Goal: Task Accomplishment & Management: Manage account settings

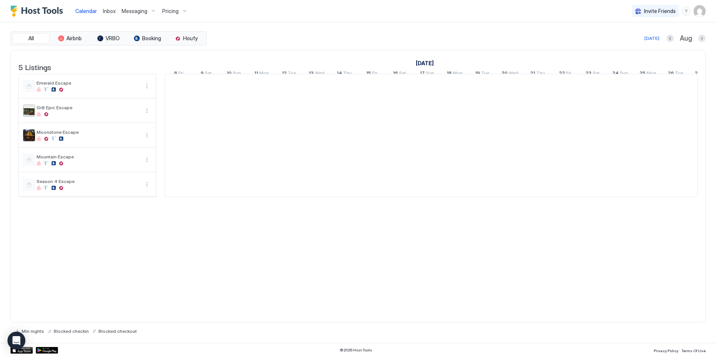
scroll to position [0, 414]
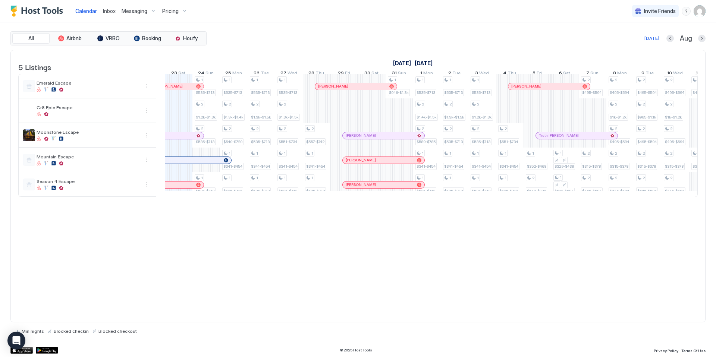
click at [169, 9] on span "Pricing" at bounding box center [170, 11] width 16 height 7
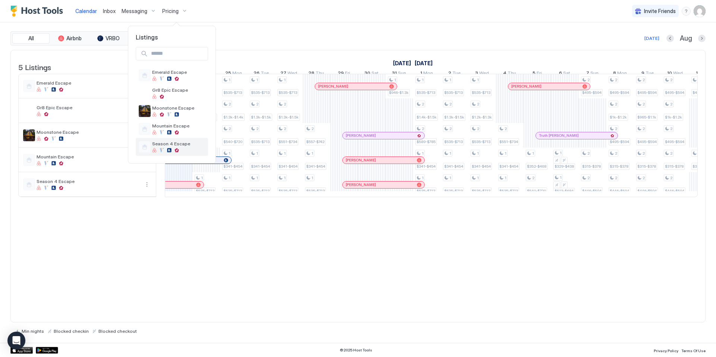
click at [191, 147] on div "Season 4 Escape" at bounding box center [178, 147] width 53 height 12
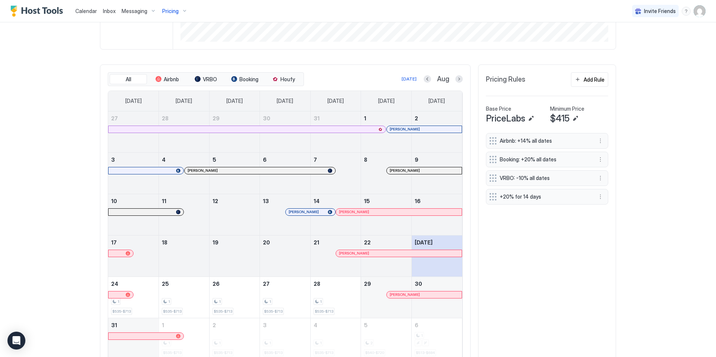
scroll to position [205, 0]
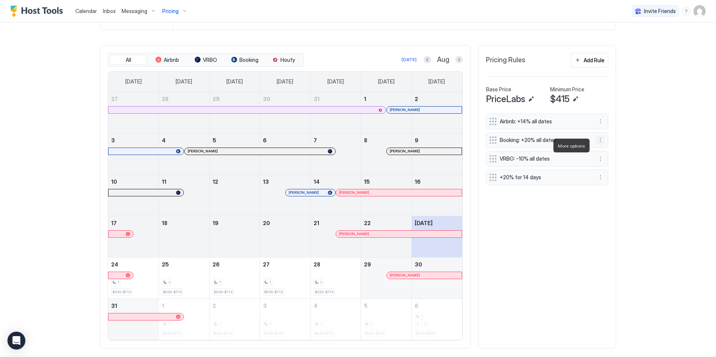
click at [598, 145] on button "More options" at bounding box center [600, 140] width 9 height 9
click at [606, 155] on span "Edit" at bounding box center [609, 156] width 8 height 6
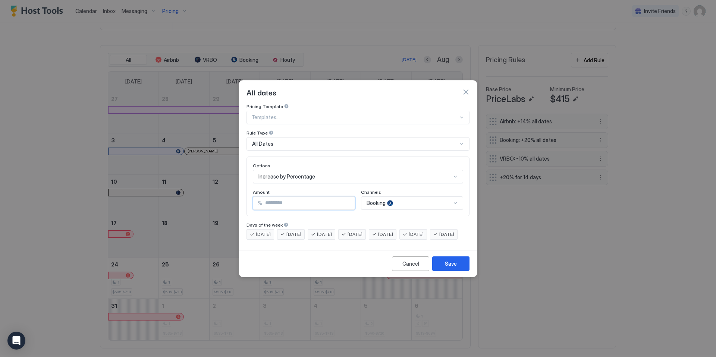
click at [276, 197] on input "**" at bounding box center [308, 203] width 92 height 13
type input "*"
type input "**"
click at [448, 267] on div "Save" at bounding box center [451, 264] width 12 height 8
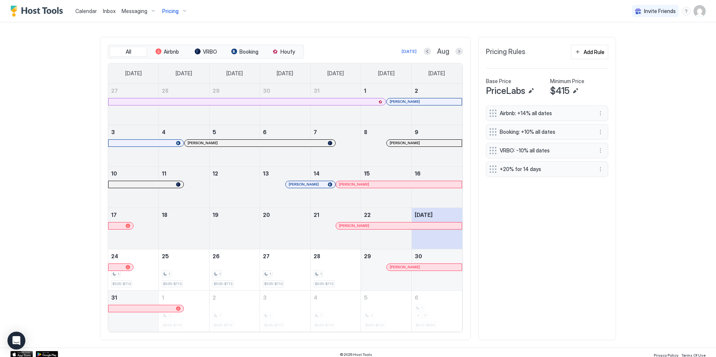
scroll to position [211, 0]
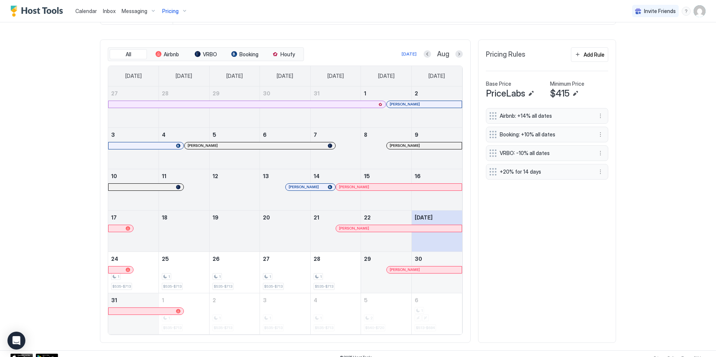
click at [185, 10] on div "Pricing" at bounding box center [174, 11] width 31 height 13
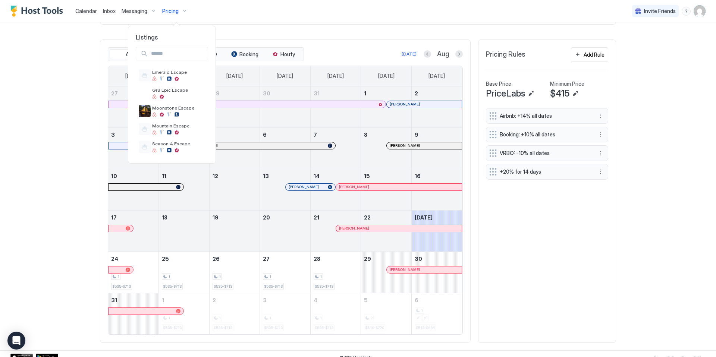
click at [594, 239] on div at bounding box center [358, 178] width 716 height 357
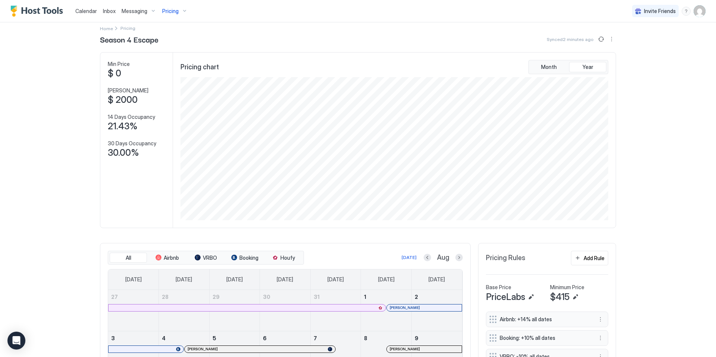
scroll to position [0, 0]
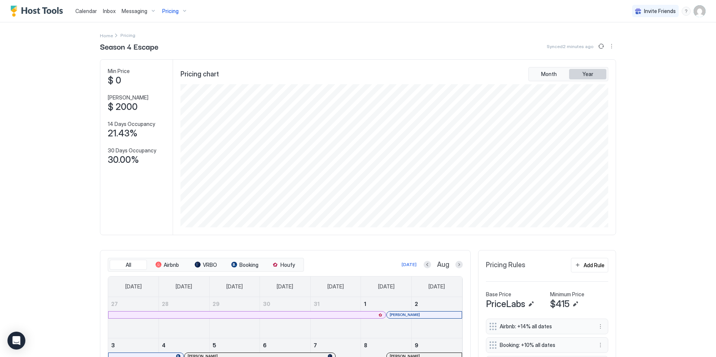
click at [579, 73] on button "Year" at bounding box center [587, 74] width 37 height 10
click at [459, 268] on button "Next month" at bounding box center [458, 264] width 7 height 7
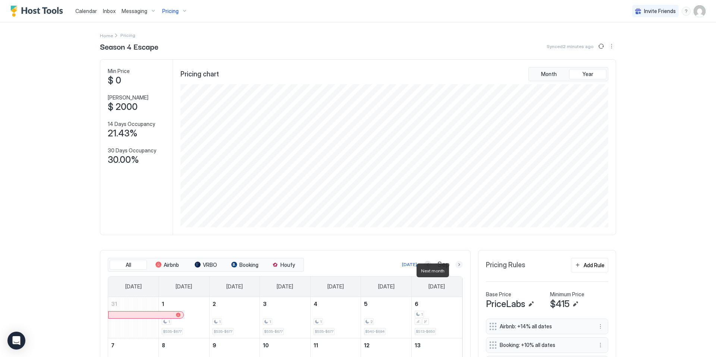
click at [459, 268] on button "Next month" at bounding box center [458, 264] width 7 height 7
drag, startPoint x: 459, startPoint y: 270, endPoint x: 465, endPoint y: 267, distance: 6.7
click at [459, 268] on button "Next month" at bounding box center [458, 264] width 7 height 7
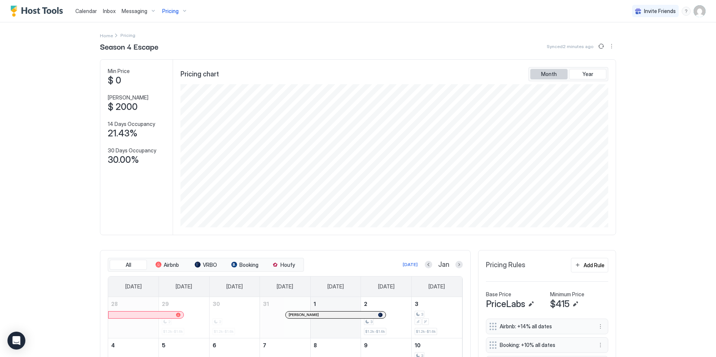
click at [548, 72] on span "Month" at bounding box center [549, 74] width 16 height 7
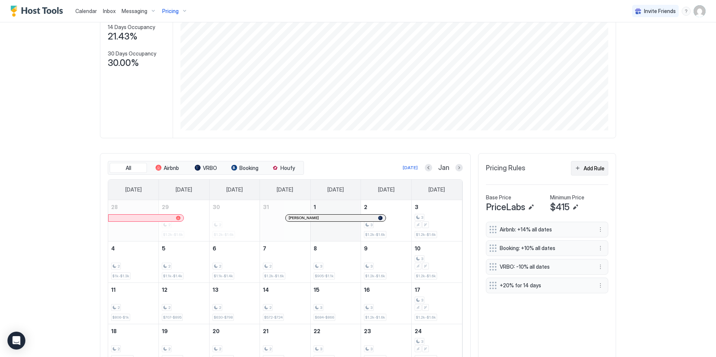
scroll to position [175, 0]
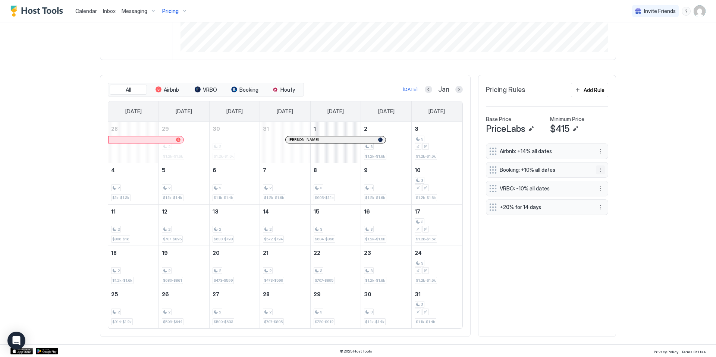
click at [596, 174] on button "More options" at bounding box center [600, 170] width 9 height 9
click at [608, 188] on span "Edit" at bounding box center [609, 186] width 8 height 6
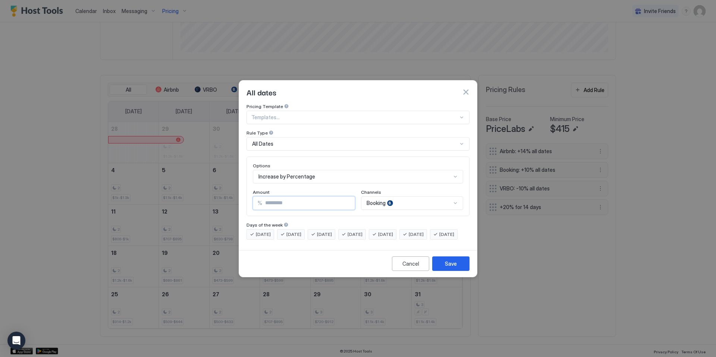
click at [272, 197] on input "**" at bounding box center [308, 203] width 92 height 13
drag, startPoint x: 327, startPoint y: 199, endPoint x: 243, endPoint y: 195, distance: 84.4
click at [243, 195] on div "Pricing Template Templates... Rule Type All Dates Options Increase by Percentag…" at bounding box center [358, 176] width 238 height 144
type input "**"
click at [452, 268] on div "Save" at bounding box center [451, 264] width 12 height 8
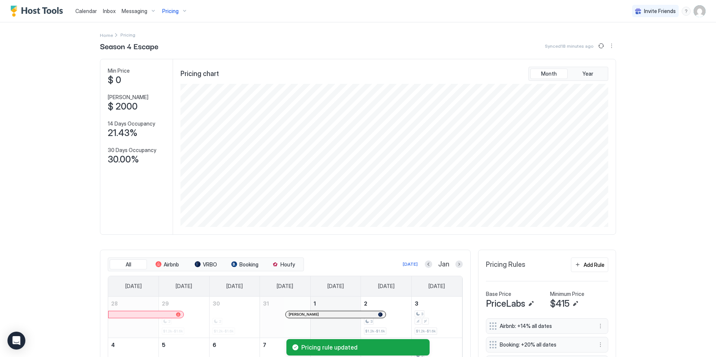
scroll to position [0, 0]
click at [183, 11] on div "Pricing" at bounding box center [174, 11] width 31 height 13
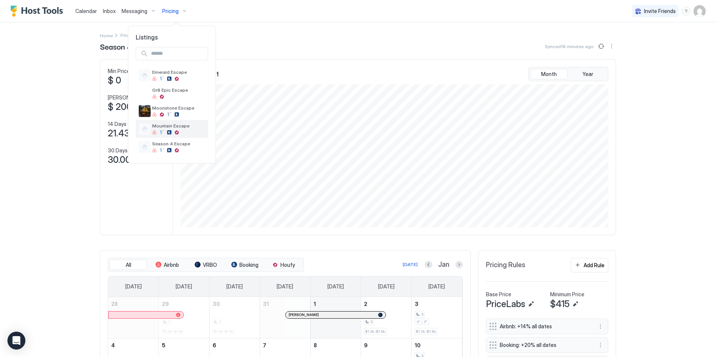
click at [161, 135] on div "Mountain Escape" at bounding box center [172, 129] width 72 height 18
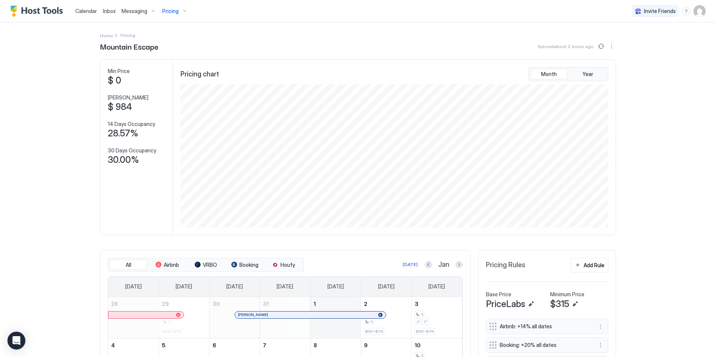
click at [174, 10] on span "Pricing" at bounding box center [170, 11] width 16 height 7
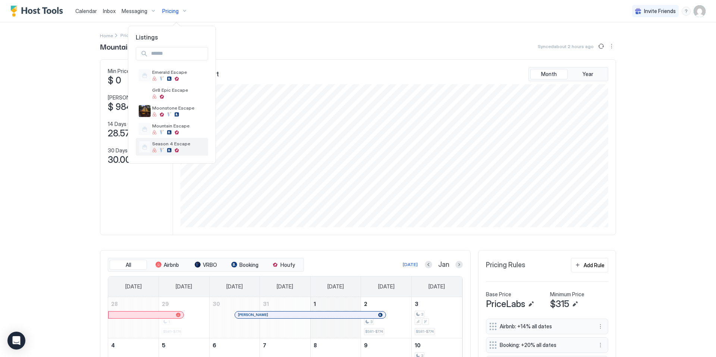
click at [169, 143] on span "Season 4 Escape" at bounding box center [178, 144] width 53 height 6
click at [190, 148] on div at bounding box center [178, 150] width 53 height 4
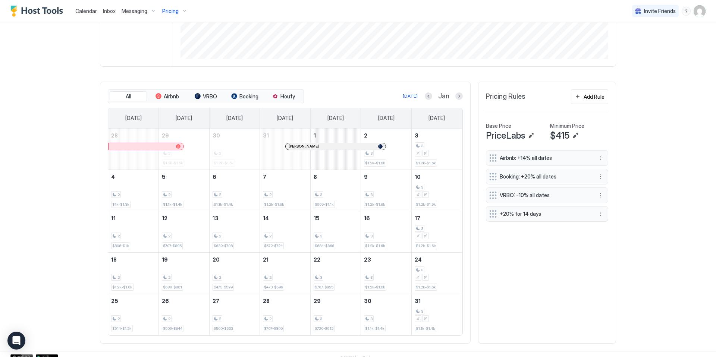
scroll to position [181, 0]
